Goal: Task Accomplishment & Management: Manage account settings

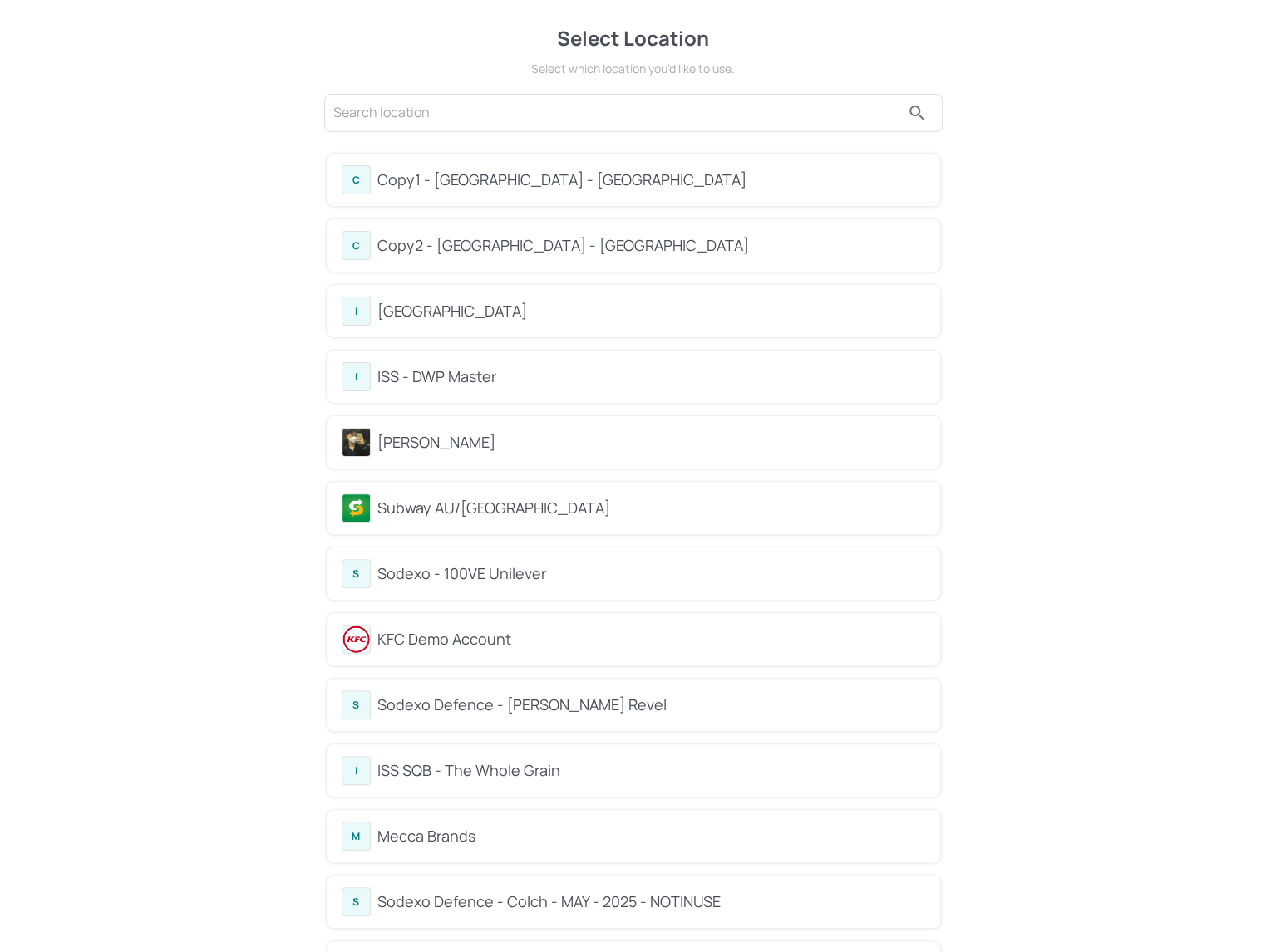
click at [488, 435] on div "Kai" at bounding box center [651, 442] width 548 height 22
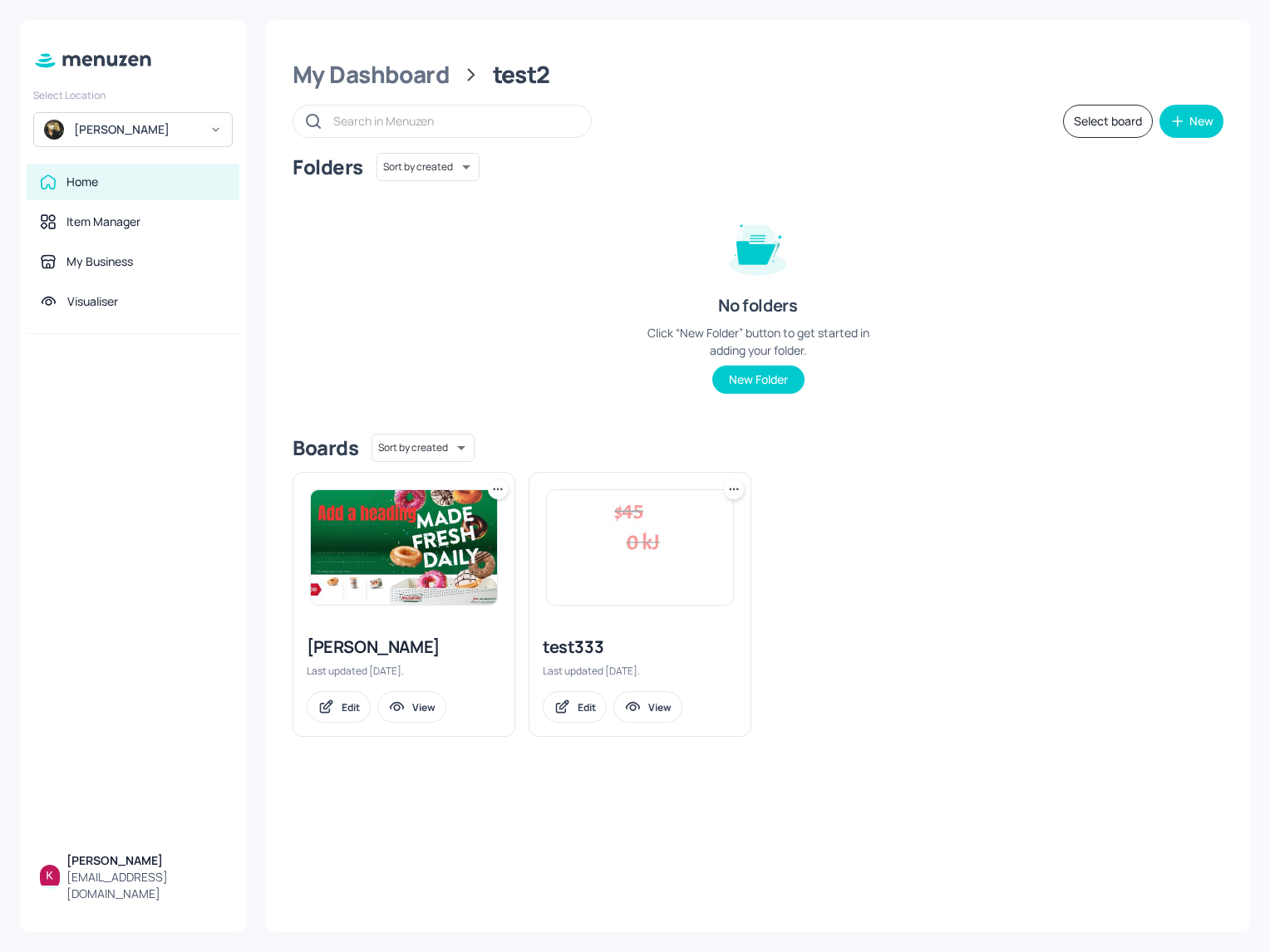
click at [643, 544] on img at bounding box center [639, 548] width 186 height 114
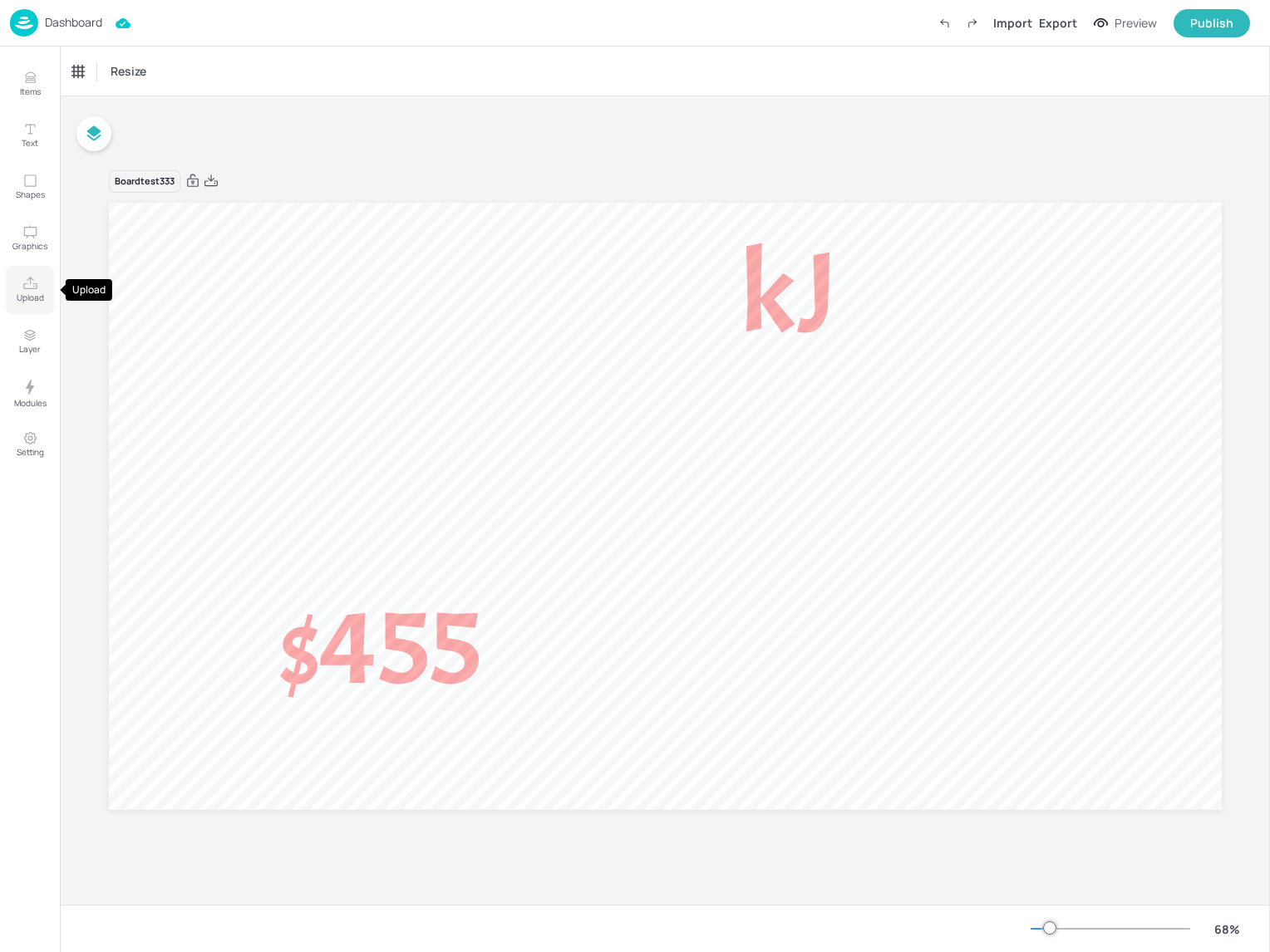
click at [36, 286] on icon "Upload" at bounding box center [30, 283] width 14 height 12
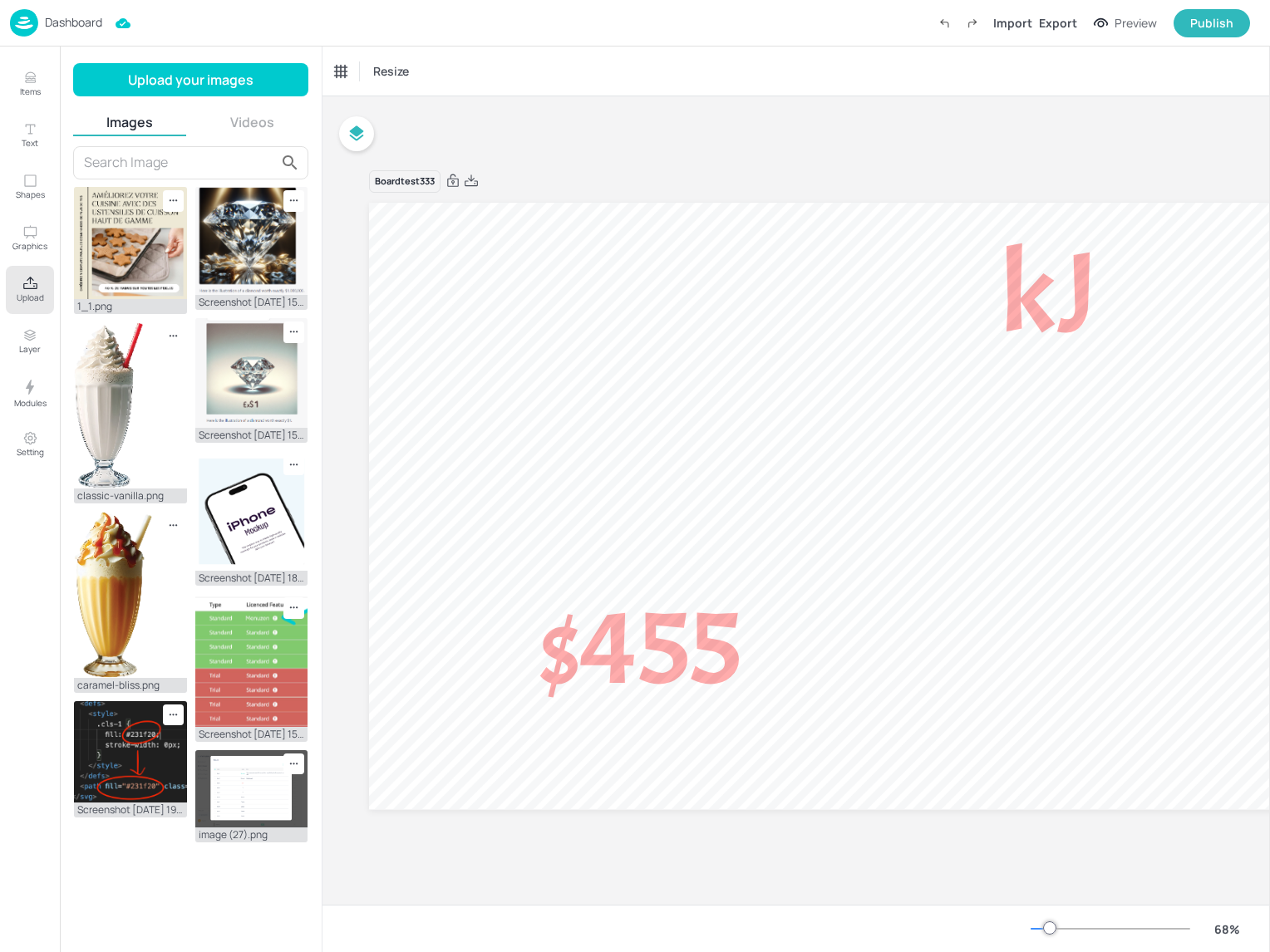
click at [226, 119] on button "Videos" at bounding box center [253, 122] width 113 height 18
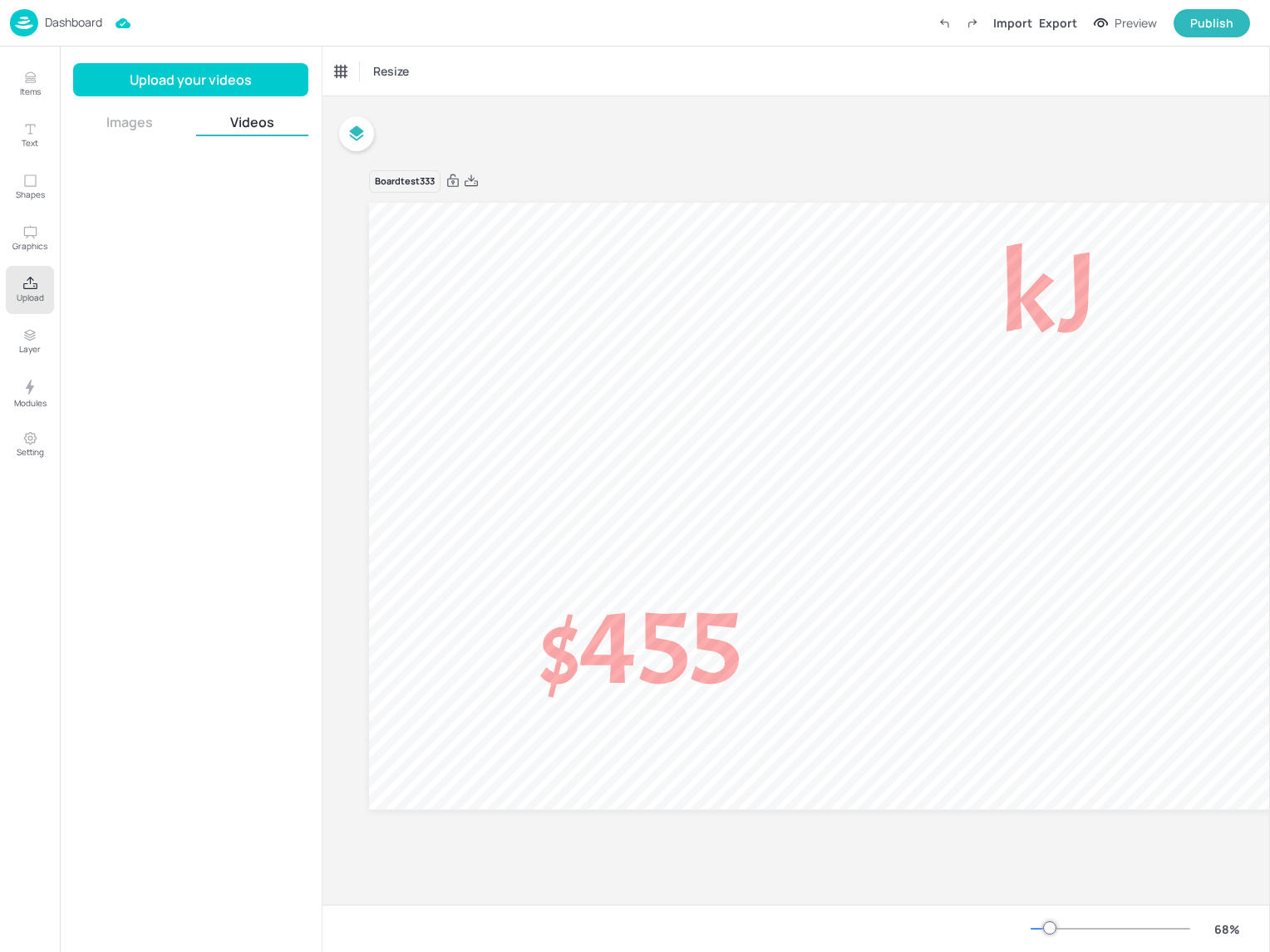
click at [159, 130] on button "Images" at bounding box center [129, 122] width 113 height 18
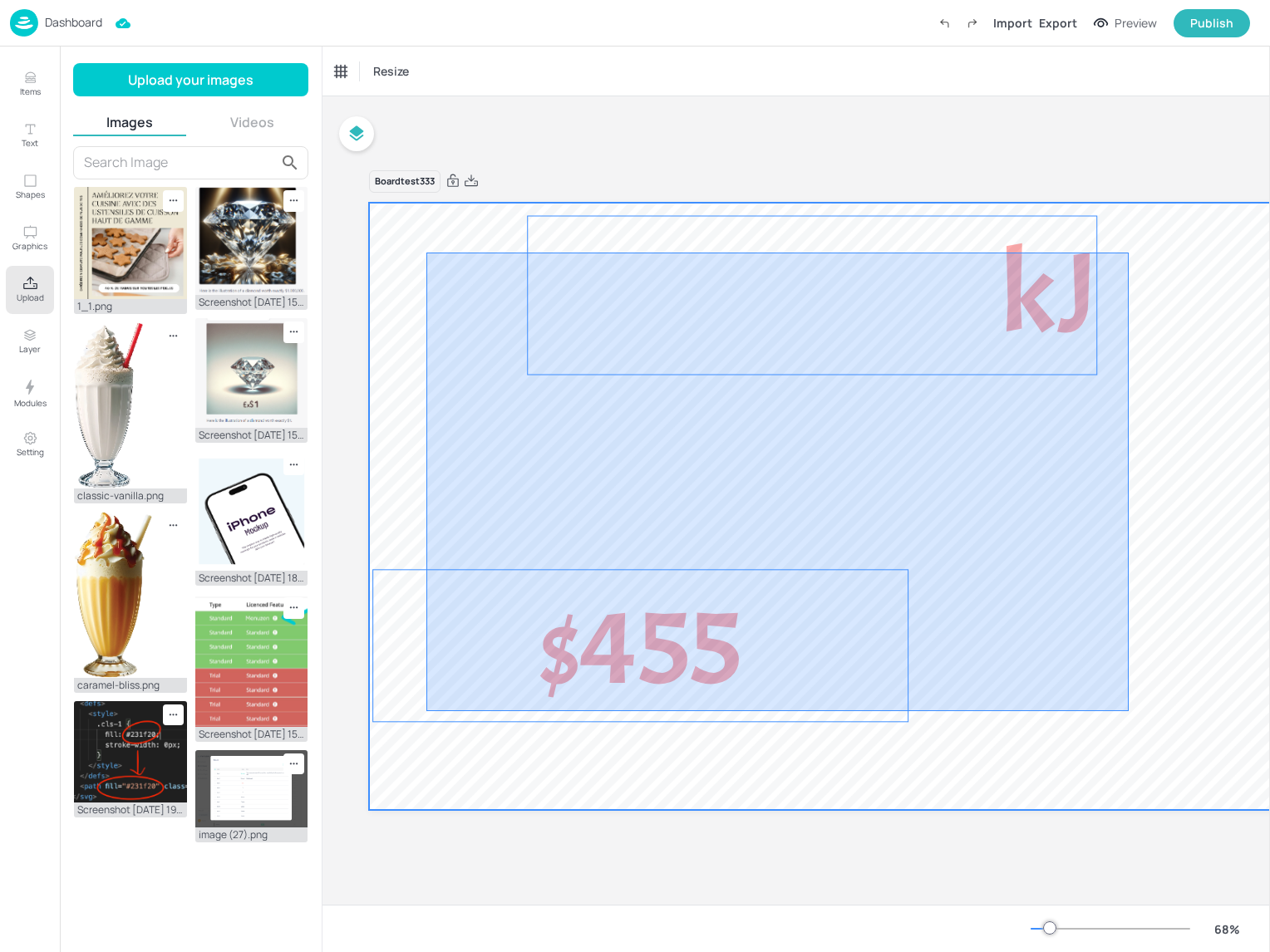
drag, startPoint x: 439, startPoint y: 263, endPoint x: 1037, endPoint y: 553, distance: 664.6
click at [1156, 738] on div at bounding box center [926, 506] width 1113 height 607
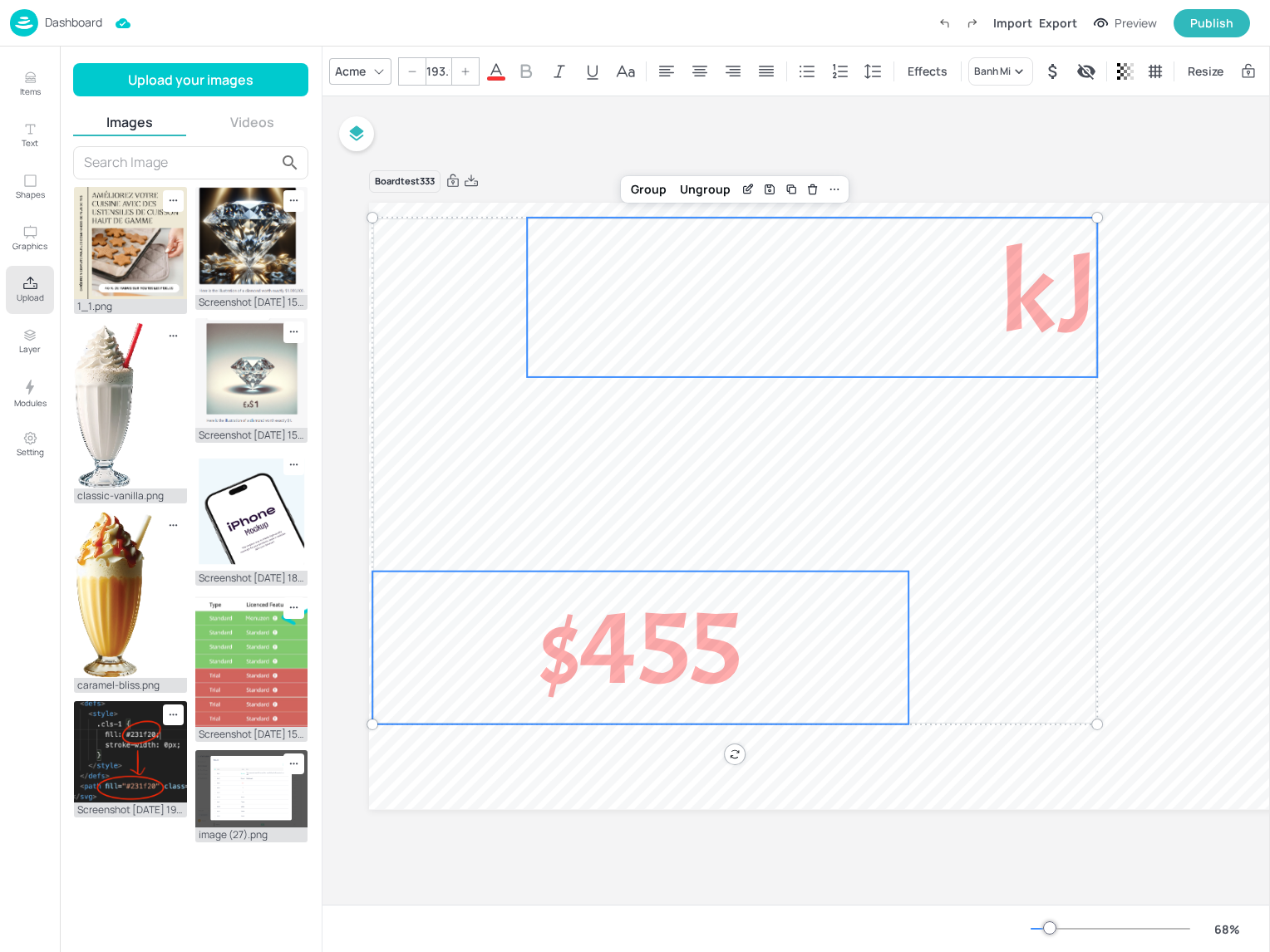
click at [70, 22] on p "Dashboard" at bounding box center [73, 22] width 57 height 11
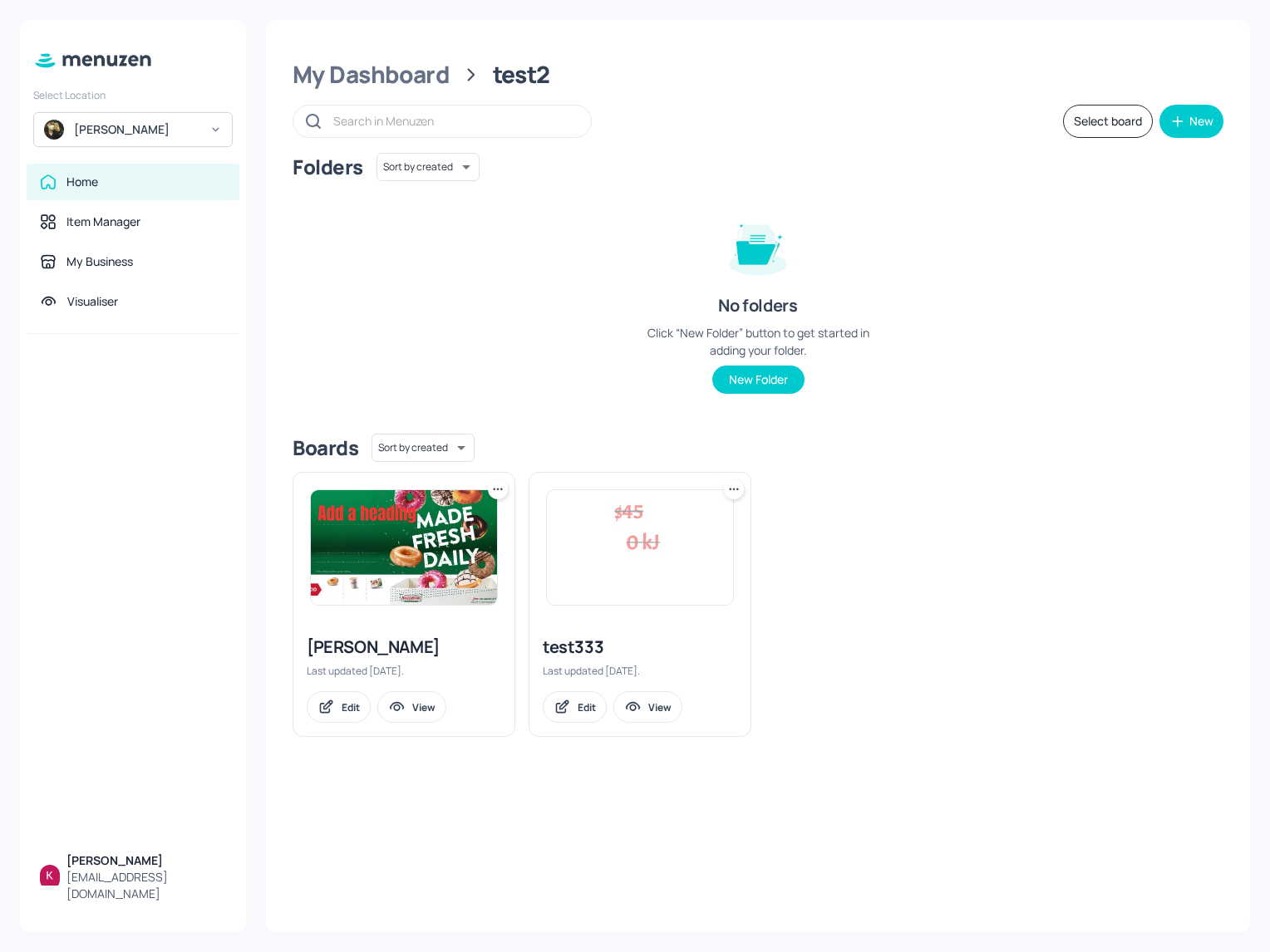
click at [130, 132] on div "Kai" at bounding box center [137, 129] width 125 height 17
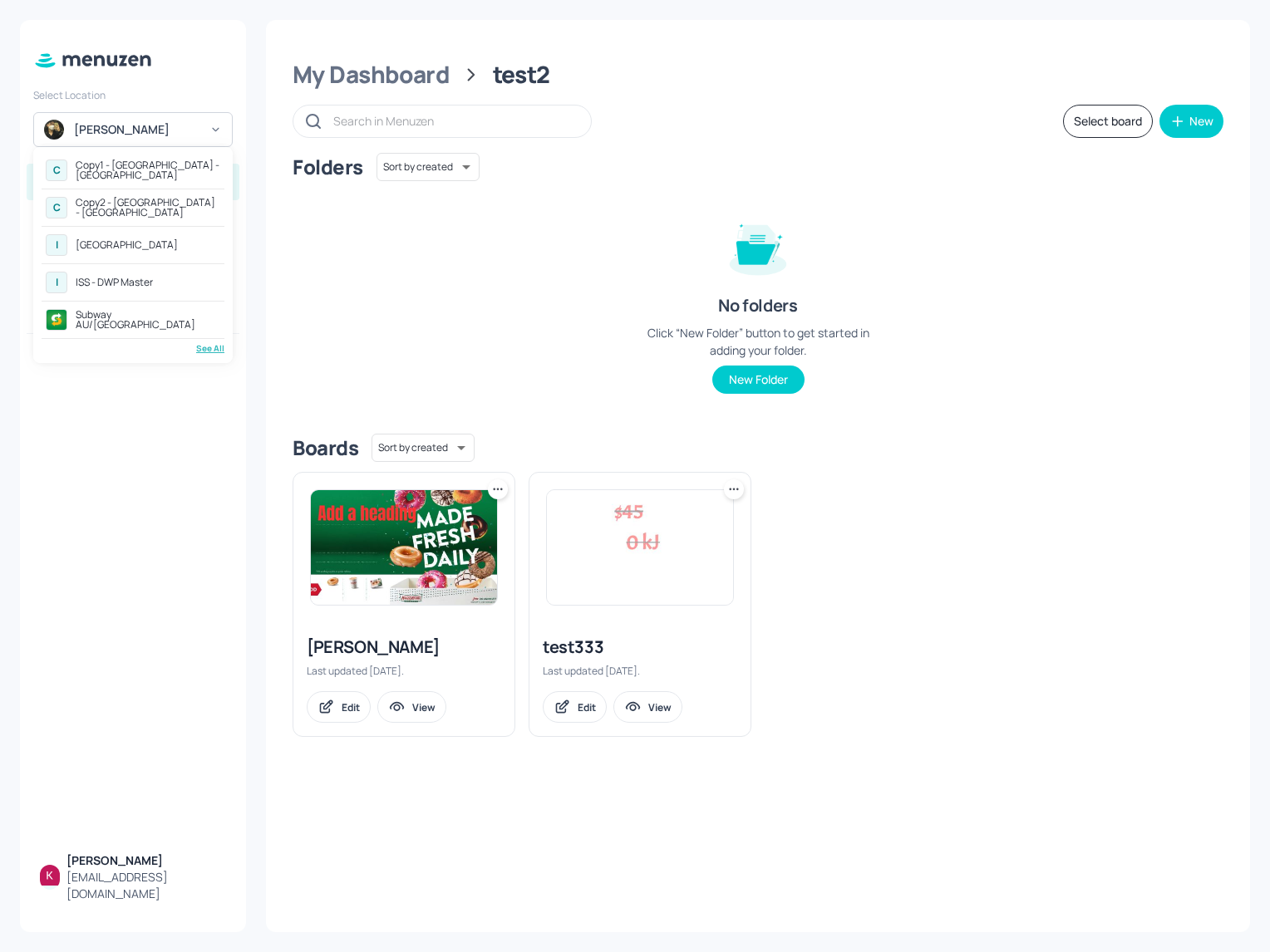
click at [213, 351] on div "See All" at bounding box center [133, 349] width 183 height 12
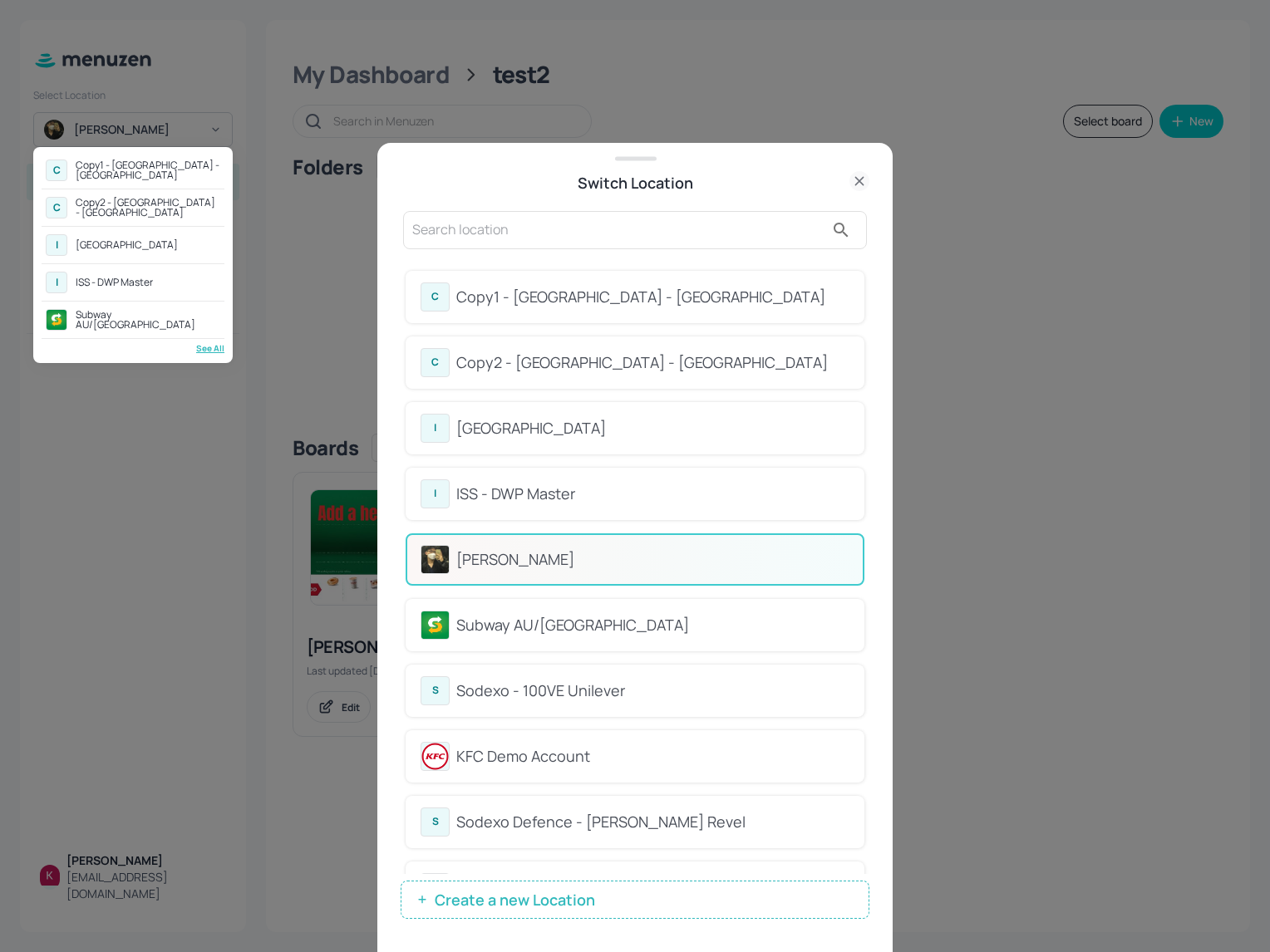
drag, startPoint x: 871, startPoint y: 334, endPoint x: 862, endPoint y: 410, distance: 76.5
click at [862, 410] on div at bounding box center [635, 476] width 1270 height 952
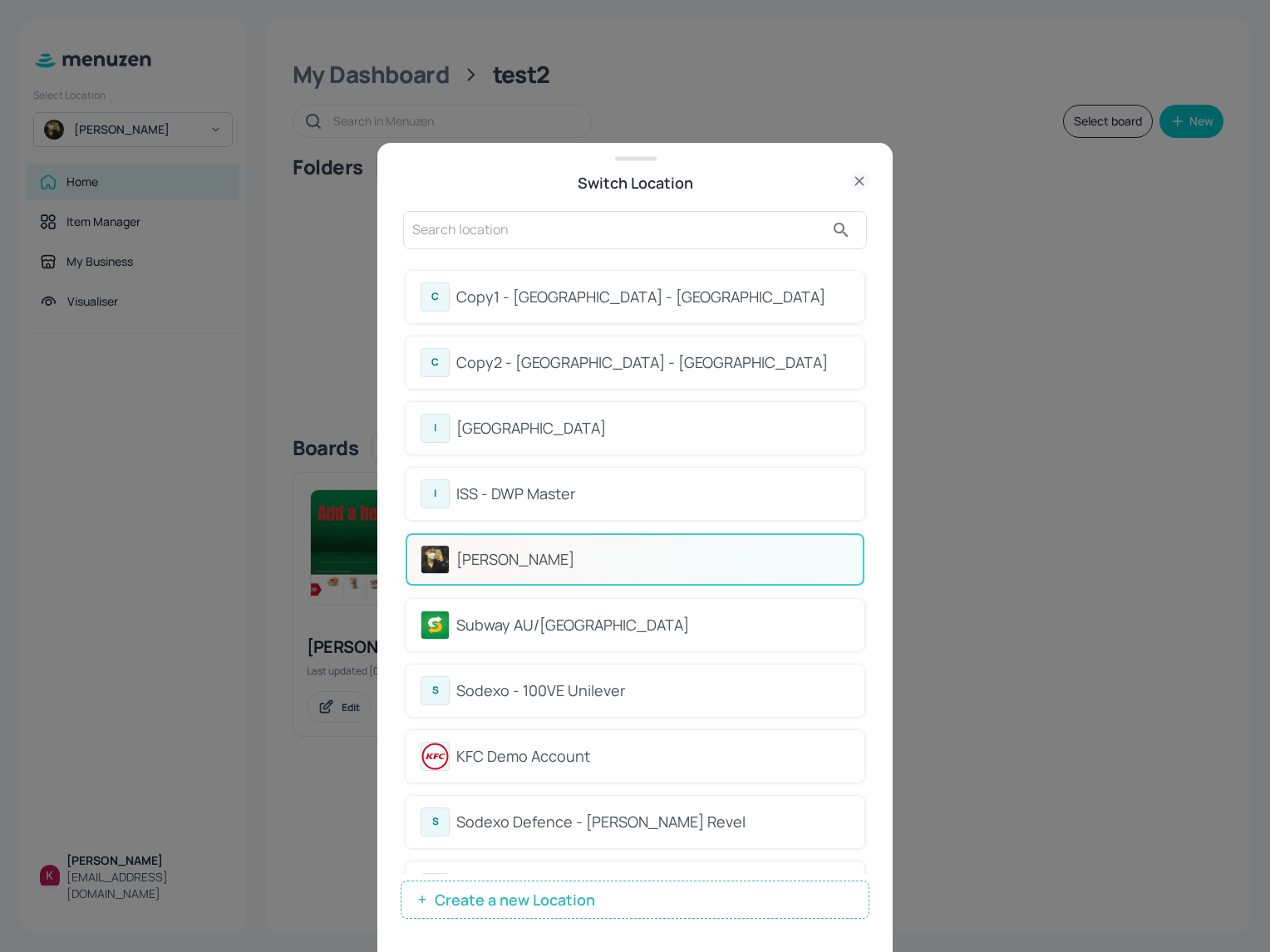
click at [538, 623] on div "Subway AU/NZ" at bounding box center [653, 624] width 393 height 22
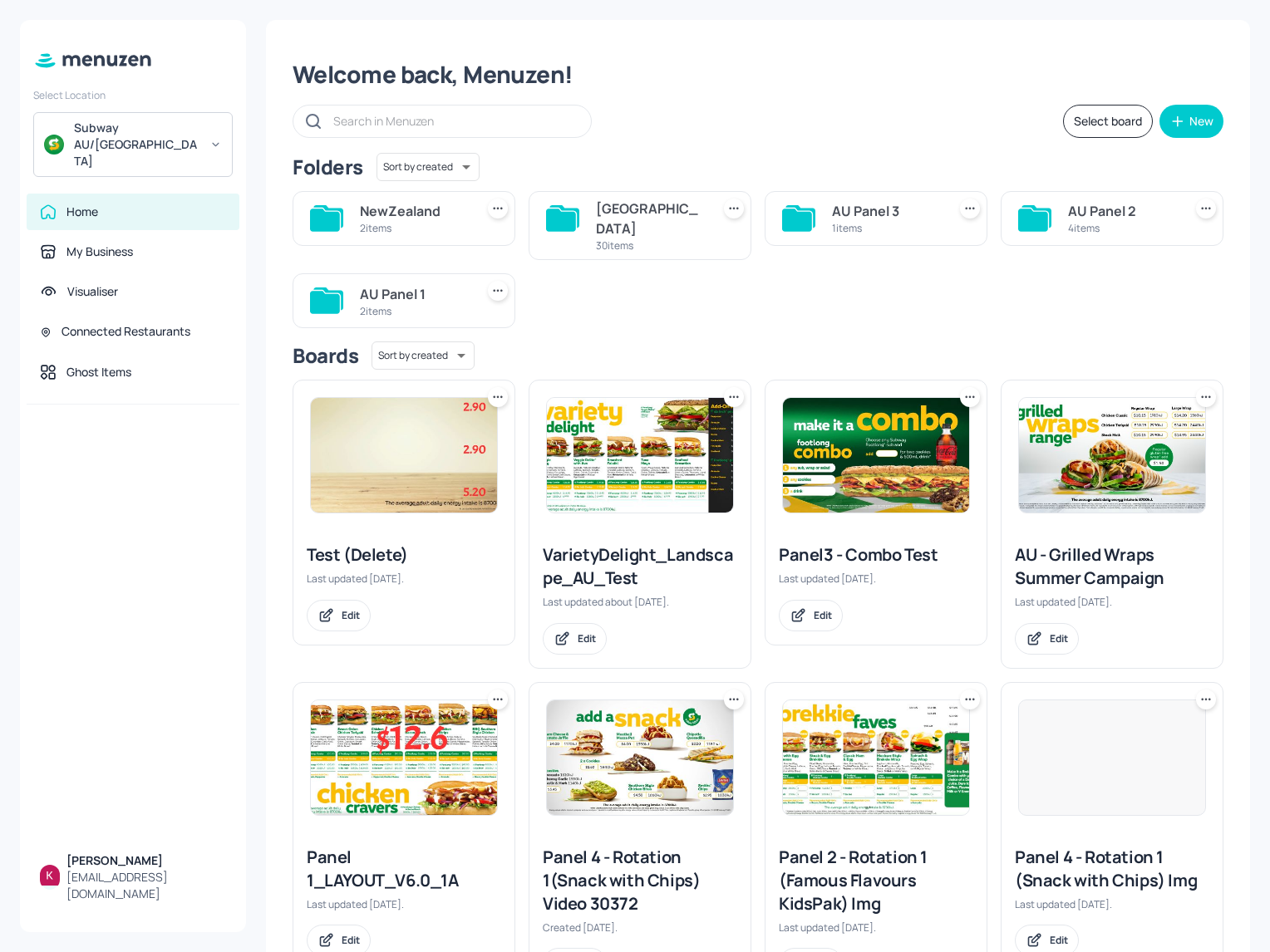
click at [427, 447] on img at bounding box center [403, 455] width 186 height 114
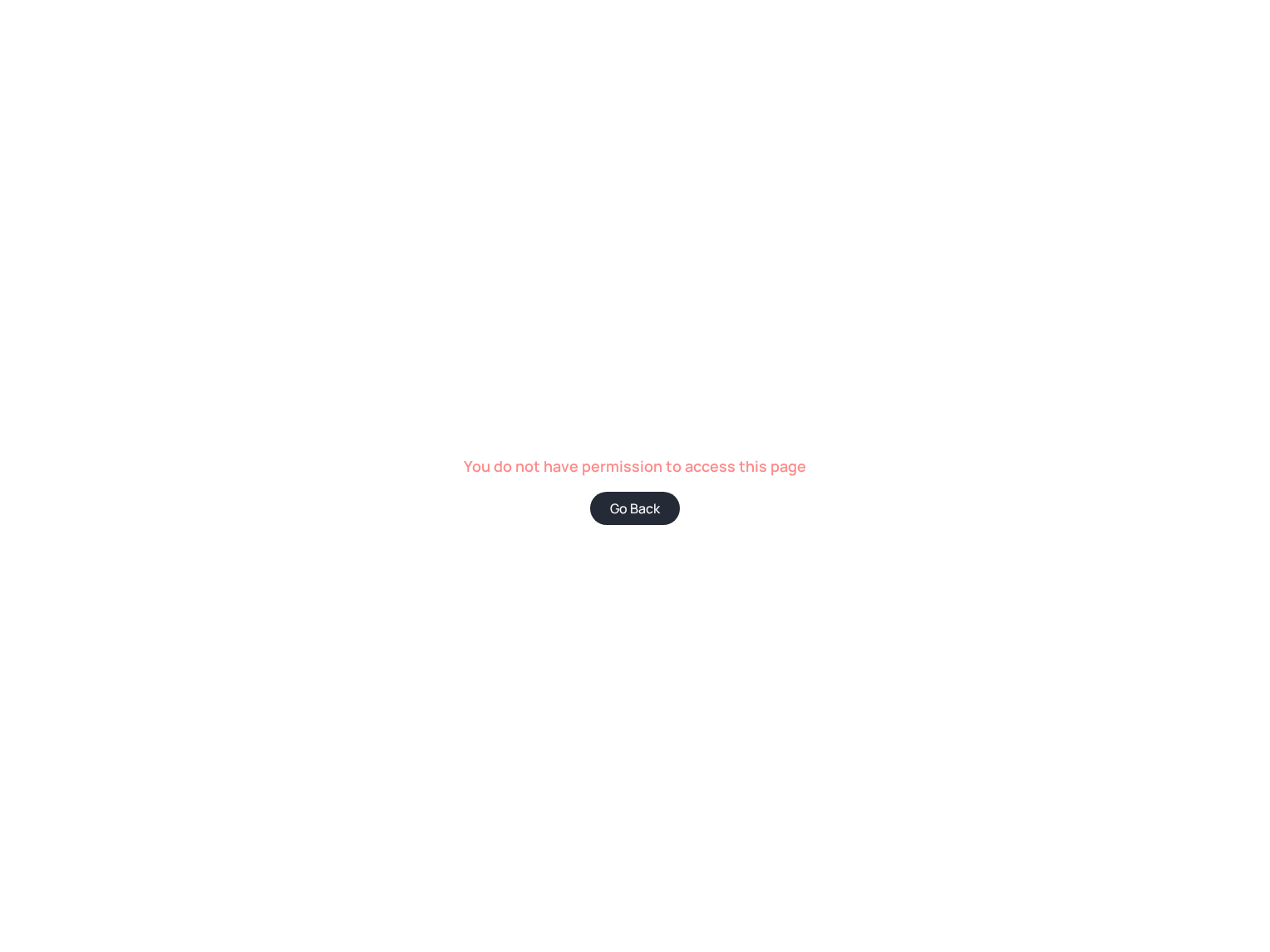
click at [631, 506] on button "Go Back" at bounding box center [635, 509] width 90 height 33
